Goal: Transaction & Acquisition: Purchase product/service

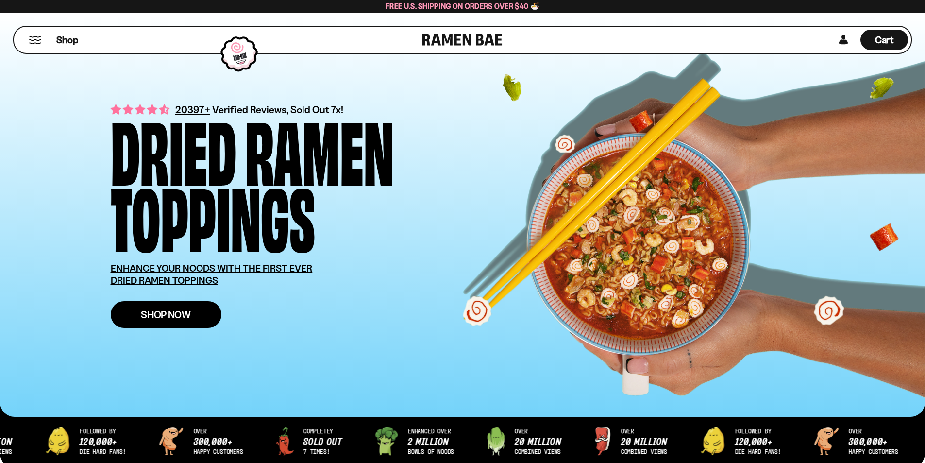
click at [166, 315] on span "Shop Now" at bounding box center [166, 314] width 50 height 10
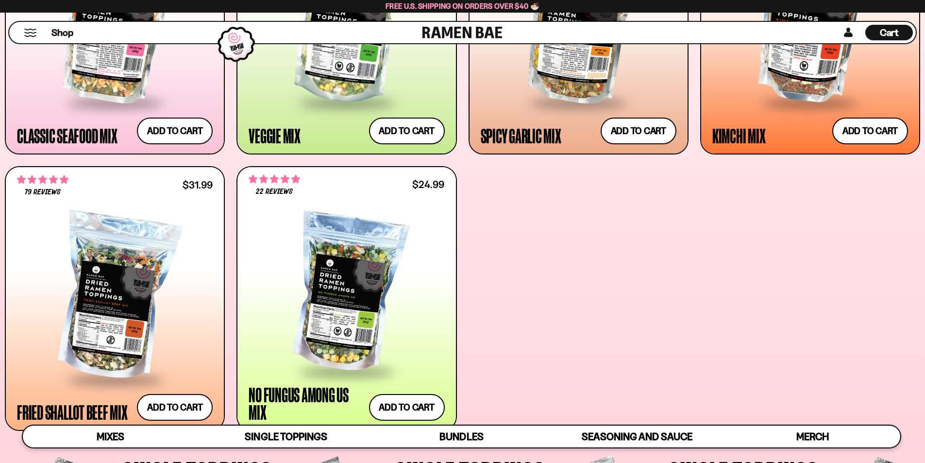
scroll to position [631, 0]
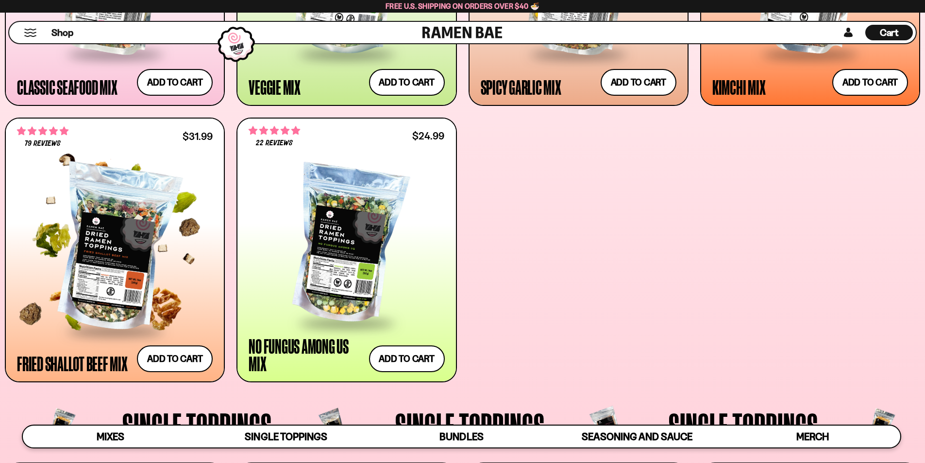
click at [76, 243] on div at bounding box center [115, 249] width 196 height 162
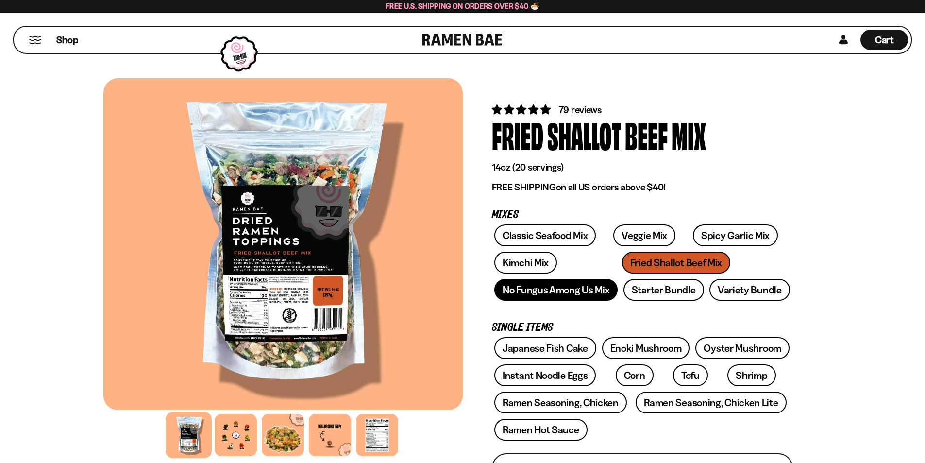
click at [532, 291] on link "No Fungus Among Us Mix" at bounding box center [555, 290] width 123 height 22
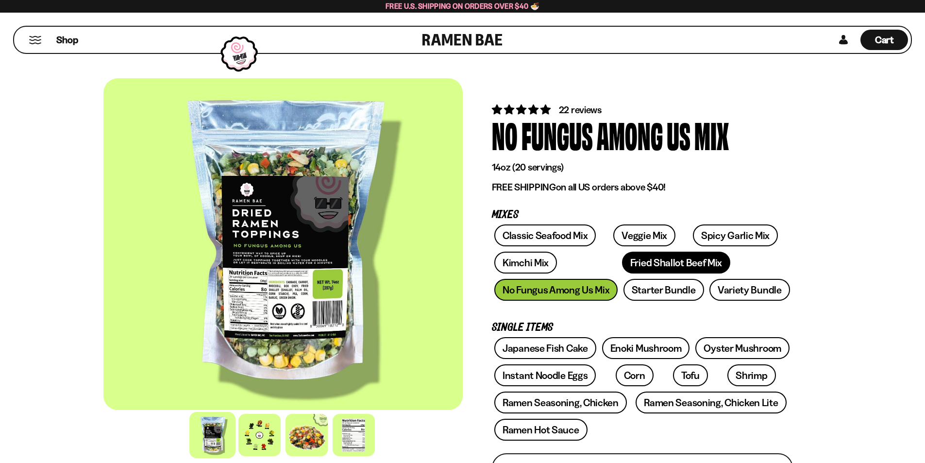
click at [622, 262] on link "Fried Shallot Beef Mix" at bounding box center [676, 262] width 108 height 22
